Goal: Task Accomplishment & Management: Complete application form

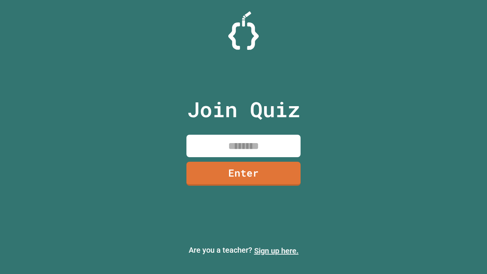
click at [276, 251] on link "Sign up here." at bounding box center [276, 250] width 45 height 9
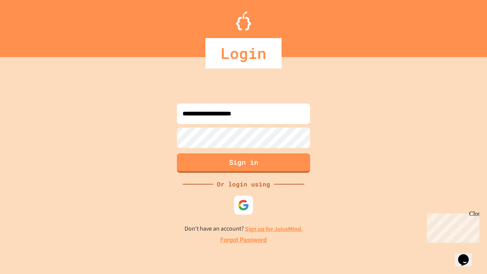
type input "**********"
